Goal: Task Accomplishment & Management: Manage account settings

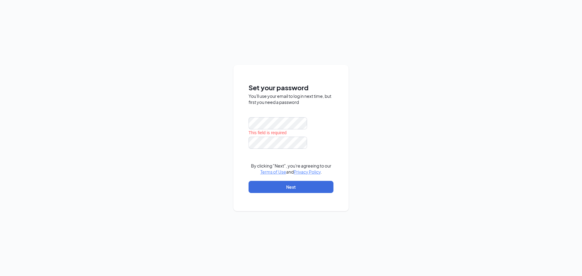
click at [376, 113] on div "Set your password You'll use your email to log in next time, but first you need…" at bounding box center [291, 138] width 582 height 276
drag, startPoint x: 286, startPoint y: 100, endPoint x: 314, endPoint y: 103, distance: 28.4
click at [314, 103] on div "Set your password You'll use your email to log in next time, but first you need…" at bounding box center [290, 138] width 115 height 146
click at [314, 103] on div "You'll use your email to log in next time, but first you need a password" at bounding box center [290, 99] width 85 height 12
drag, startPoint x: 314, startPoint y: 103, endPoint x: 242, endPoint y: 84, distance: 74.6
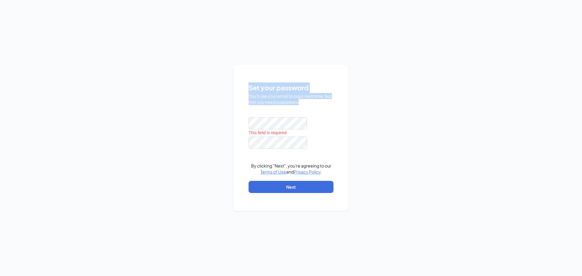
click at [242, 84] on div "Set your password You'll use your email to log in next time, but first you need…" at bounding box center [290, 138] width 115 height 146
click at [243, 84] on div "Set your password You'll use your email to log in next time, but first you need…" at bounding box center [290, 138] width 115 height 146
click at [327, 106] on div "Set your password You'll use your email to log in next time, but first you need…" at bounding box center [290, 140] width 85 height 117
click at [318, 124] on div at bounding box center [290, 123] width 85 height 12
click at [350, 116] on div "Set your password You'll use your email to log in next time, but first you need…" at bounding box center [291, 138] width 582 height 276
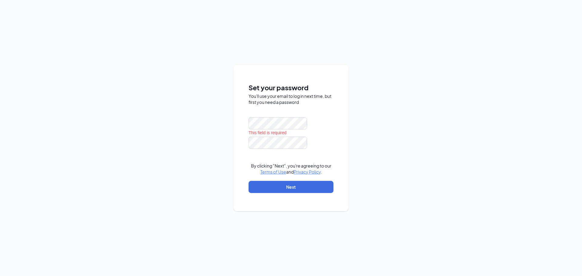
click at [331, 123] on div at bounding box center [290, 123] width 85 height 12
click at [295, 186] on button "Next" at bounding box center [290, 187] width 85 height 12
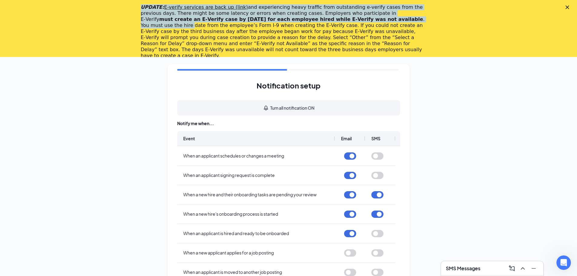
drag, startPoint x: 142, startPoint y: 7, endPoint x: 354, endPoint y: 21, distance: 212.5
click at [354, 21] on div "UPDATE: E-verify services are back up (link) and experiencing heavy traffic fro…" at bounding box center [288, 31] width 577 height 58
click at [354, 21] on div "UPDATE: E-verify services are back up (link) and experiencing heavy traffic fro…" at bounding box center [284, 31] width 286 height 55
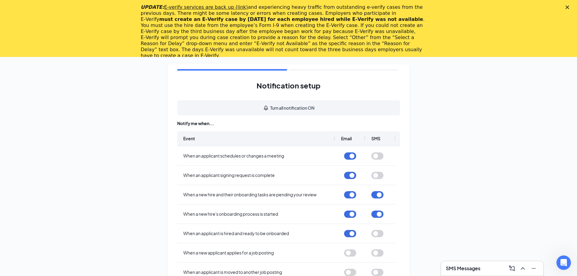
drag, startPoint x: 163, startPoint y: 18, endPoint x: 303, endPoint y: 21, distance: 140.0
click at [303, 21] on div "UPDATE: E-verify services are back up (link) and experiencing heavy traffic fro…" at bounding box center [284, 31] width 286 height 55
drag, startPoint x: 307, startPoint y: 21, endPoint x: 300, endPoint y: 17, distance: 8.4
click at [299, 17] on div "UPDATE: E-verify services are back up (link) and experiencing heavy traffic fro…" at bounding box center [284, 31] width 286 height 55
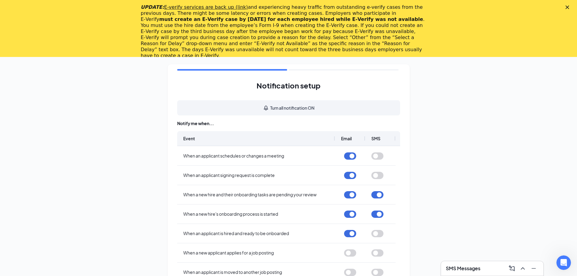
click at [300, 17] on b "must create an E‑Verify case by [DATE] for each employee hired while E‑Verify w…" at bounding box center [291, 19] width 264 height 6
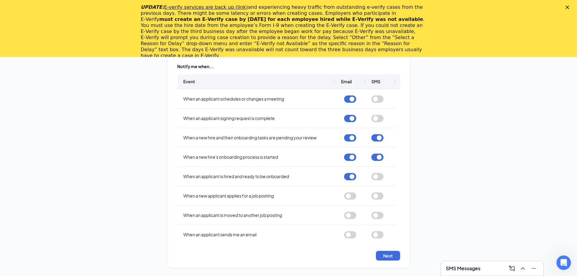
click at [469, 156] on div "Notification setup Turn all notification ON Notify me when... Event Email SMS W…" at bounding box center [288, 137] width 577 height 275
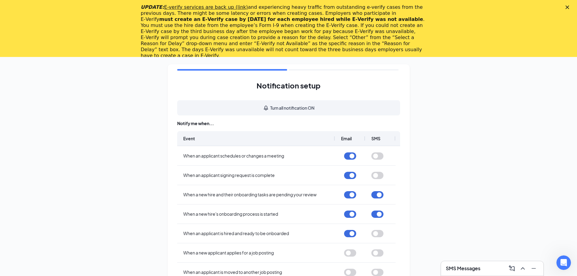
click at [140, 88] on div "Notification setup Turn all notification ON Notify me when... Event Email SMS W…" at bounding box center [288, 194] width 577 height 275
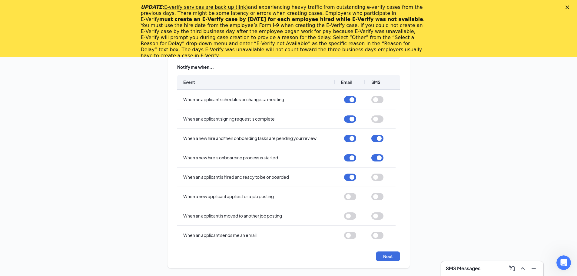
scroll to position [57, 0]
click at [535, 268] on icon "Minimize" at bounding box center [534, 268] width 4 height 1
click at [533, 271] on div "Notification setup Turn all notification ON Notify me when... Event Email SMS W…" at bounding box center [288, 137] width 577 height 275
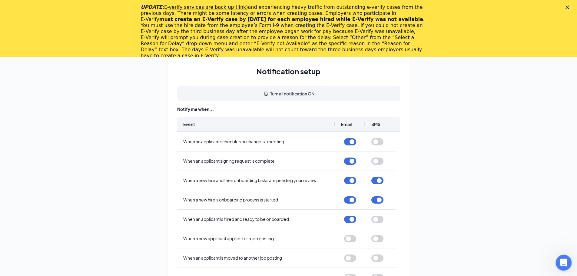
scroll to position [0, 0]
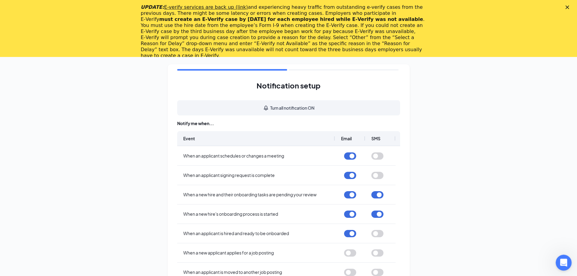
click at [565, 257] on div "Open Intercom Messenger" at bounding box center [563, 262] width 20 height 20
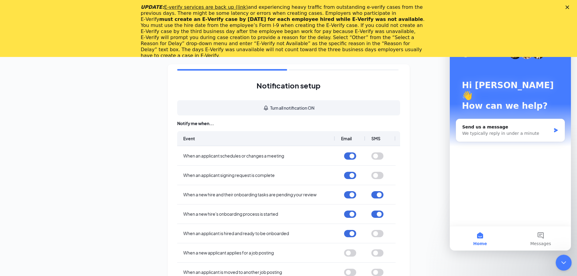
click at [558, 255] on div "Close Intercom Messenger" at bounding box center [562, 261] width 15 height 15
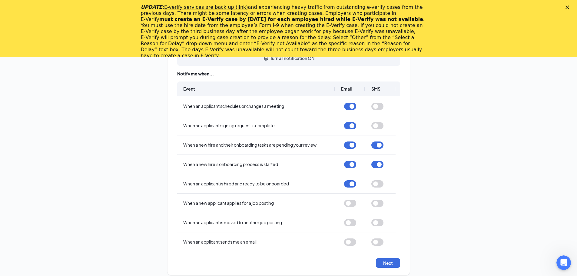
scroll to position [57, 0]
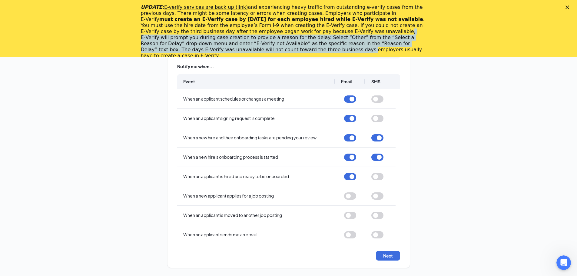
drag, startPoint x: 222, startPoint y: 31, endPoint x: 348, endPoint y: 43, distance: 126.8
click at [348, 43] on div "UPDATE: E-verify services are back up (link) and experiencing heavy traffic fro…" at bounding box center [284, 31] width 286 height 55
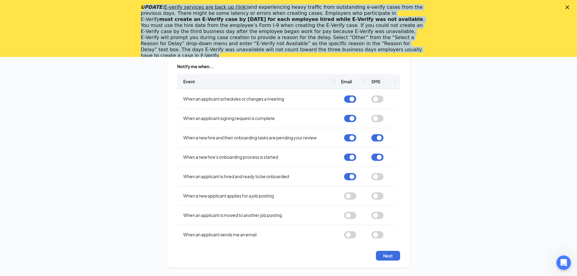
drag, startPoint x: 146, startPoint y: 6, endPoint x: 356, endPoint y: 53, distance: 214.7
click at [356, 53] on div "UPDATE: E-verify services are back up (link) and experiencing heavy traffic fro…" at bounding box center [286, 31] width 291 height 58
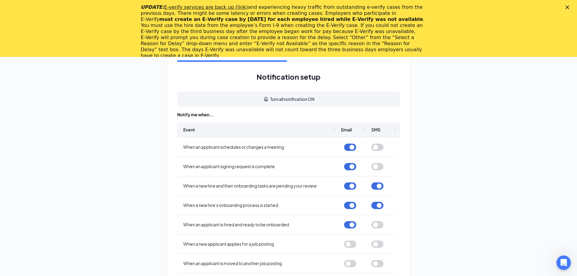
scroll to position [0, 0]
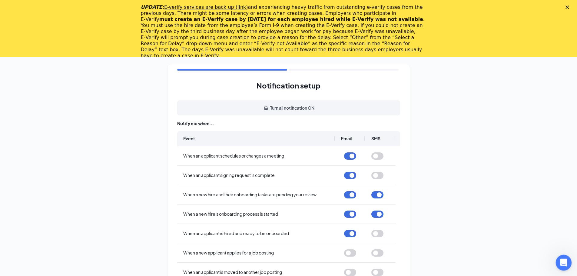
click at [558, 259] on div "Open Intercom Messenger" at bounding box center [563, 262] width 20 height 20
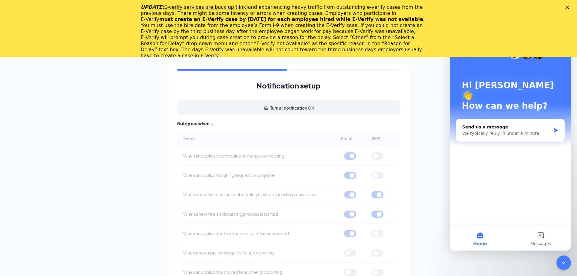
click at [436, 92] on div "Notification setup Turn all notification ON Notify me when... Event Email SMS W…" at bounding box center [288, 194] width 577 height 275
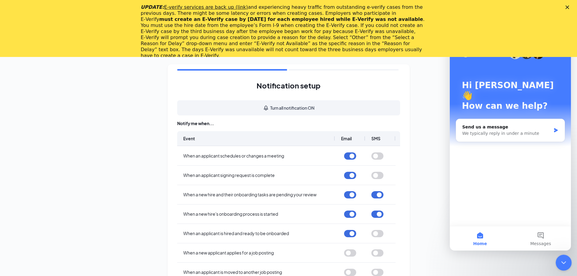
click at [562, 264] on icon "Close Intercom Messenger" at bounding box center [562, 261] width 7 height 7
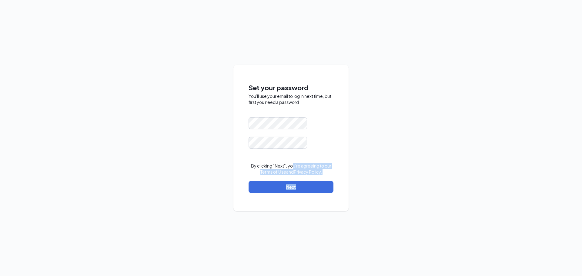
drag, startPoint x: 294, startPoint y: 164, endPoint x: 346, endPoint y: 175, distance: 52.5
click at [346, 175] on div "Set your password You'll use your email to log in next time, but first you need…" at bounding box center [290, 138] width 115 height 146
